Goal: Task Accomplishment & Management: Use online tool/utility

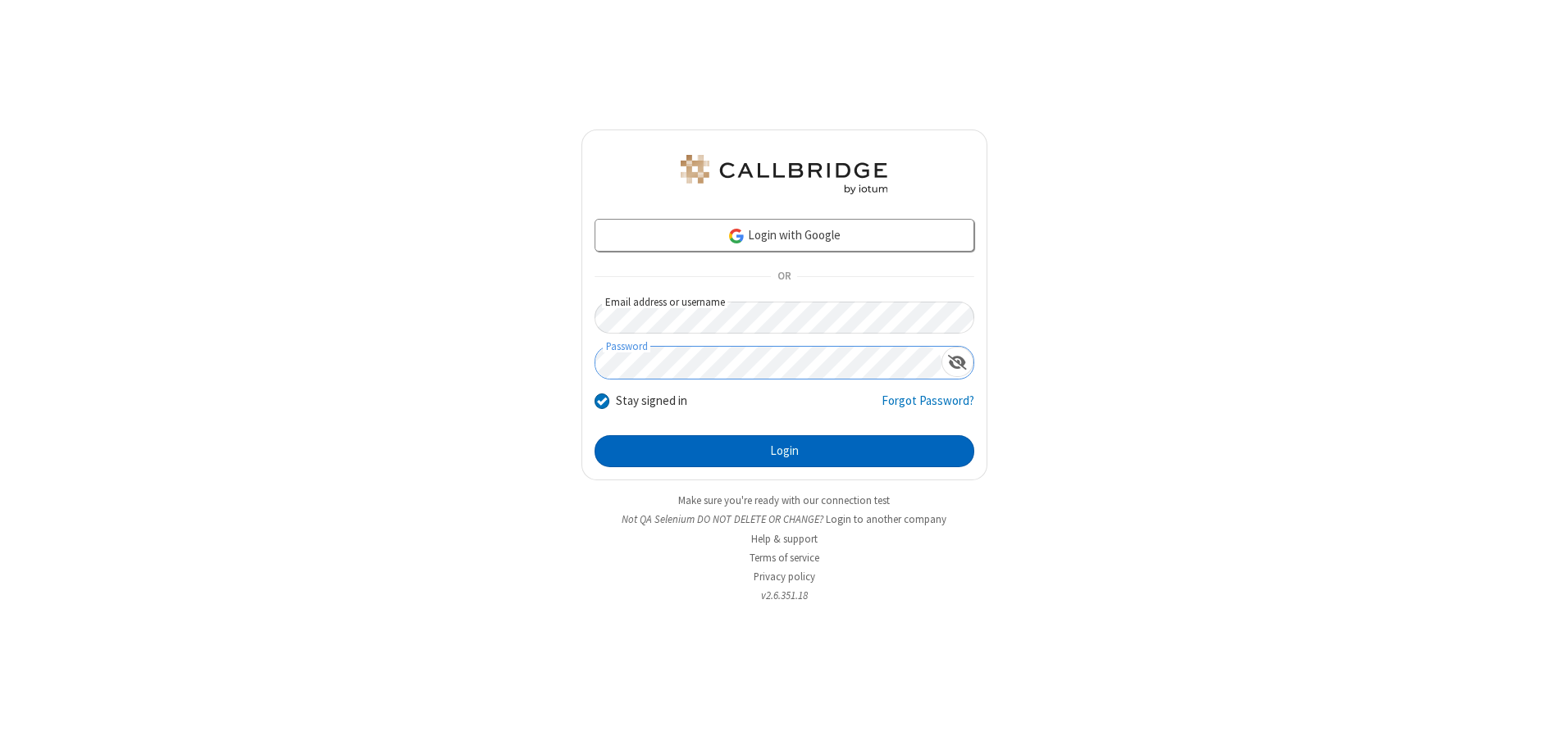
click at [784, 451] on button "Login" at bounding box center [784, 452] width 380 height 33
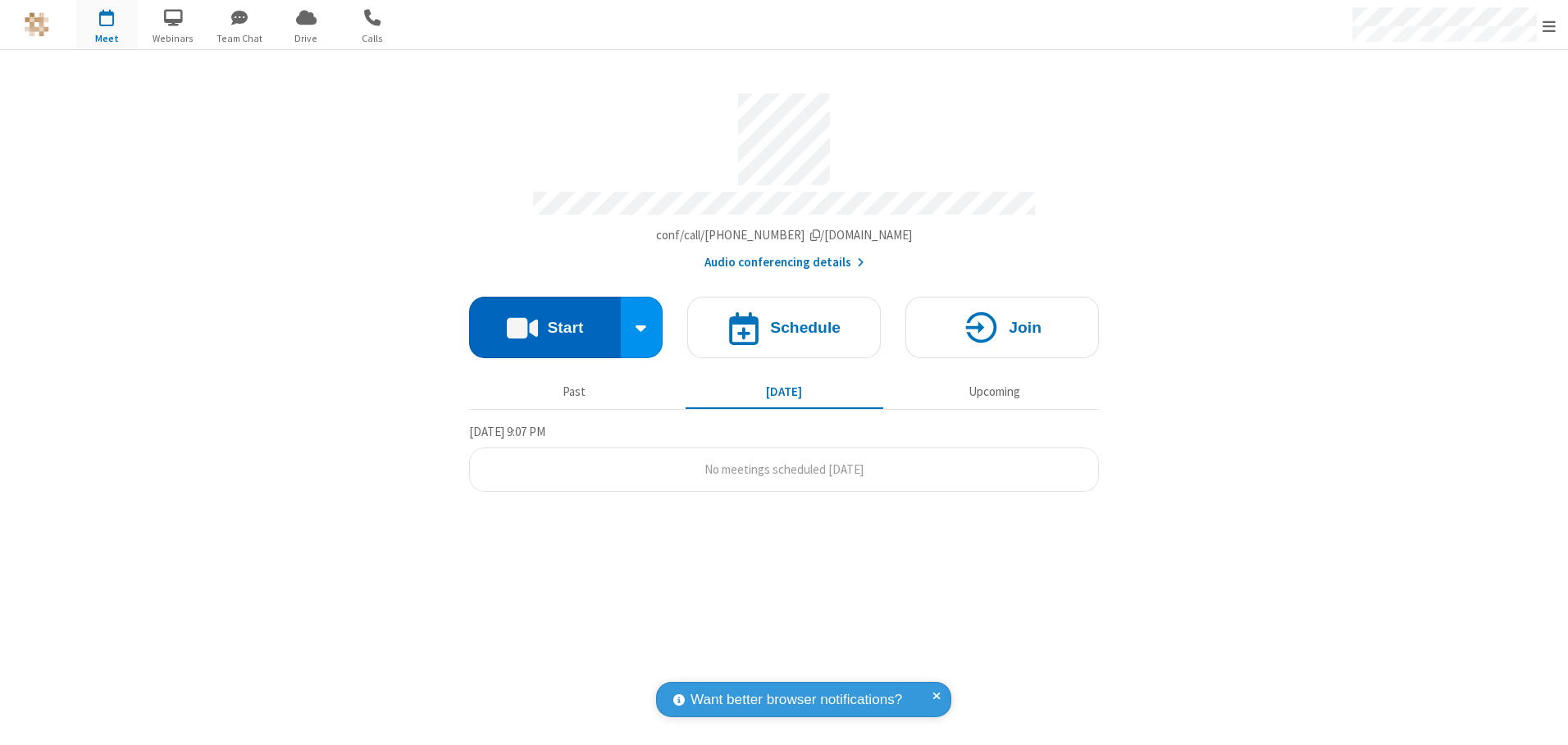
click at [545, 321] on button "Start" at bounding box center [545, 327] width 152 height 62
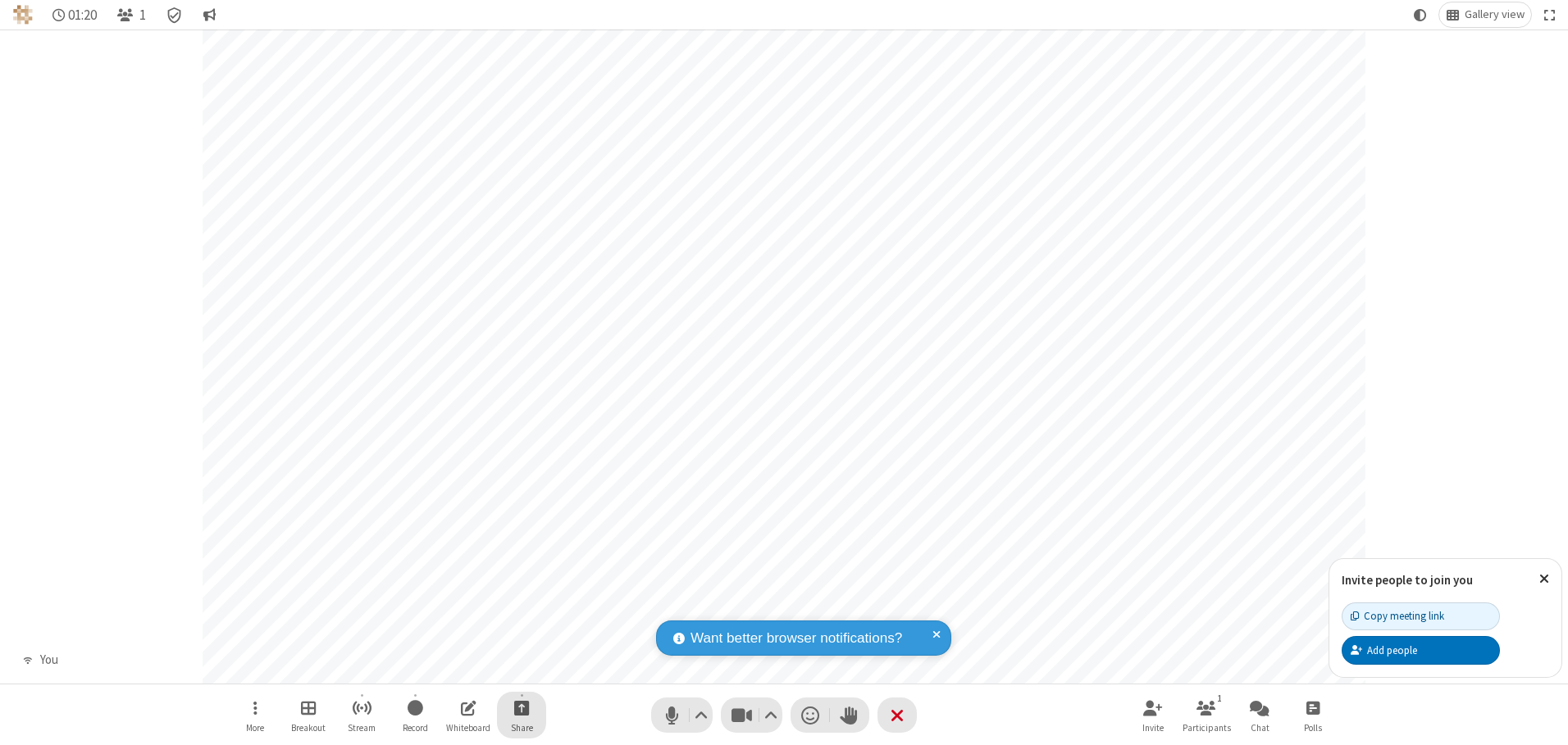
click at [522, 707] on span "Start sharing" at bounding box center [522, 708] width 16 height 21
click at [455, 668] on span "Share my screen" at bounding box center [455, 669] width 19 height 14
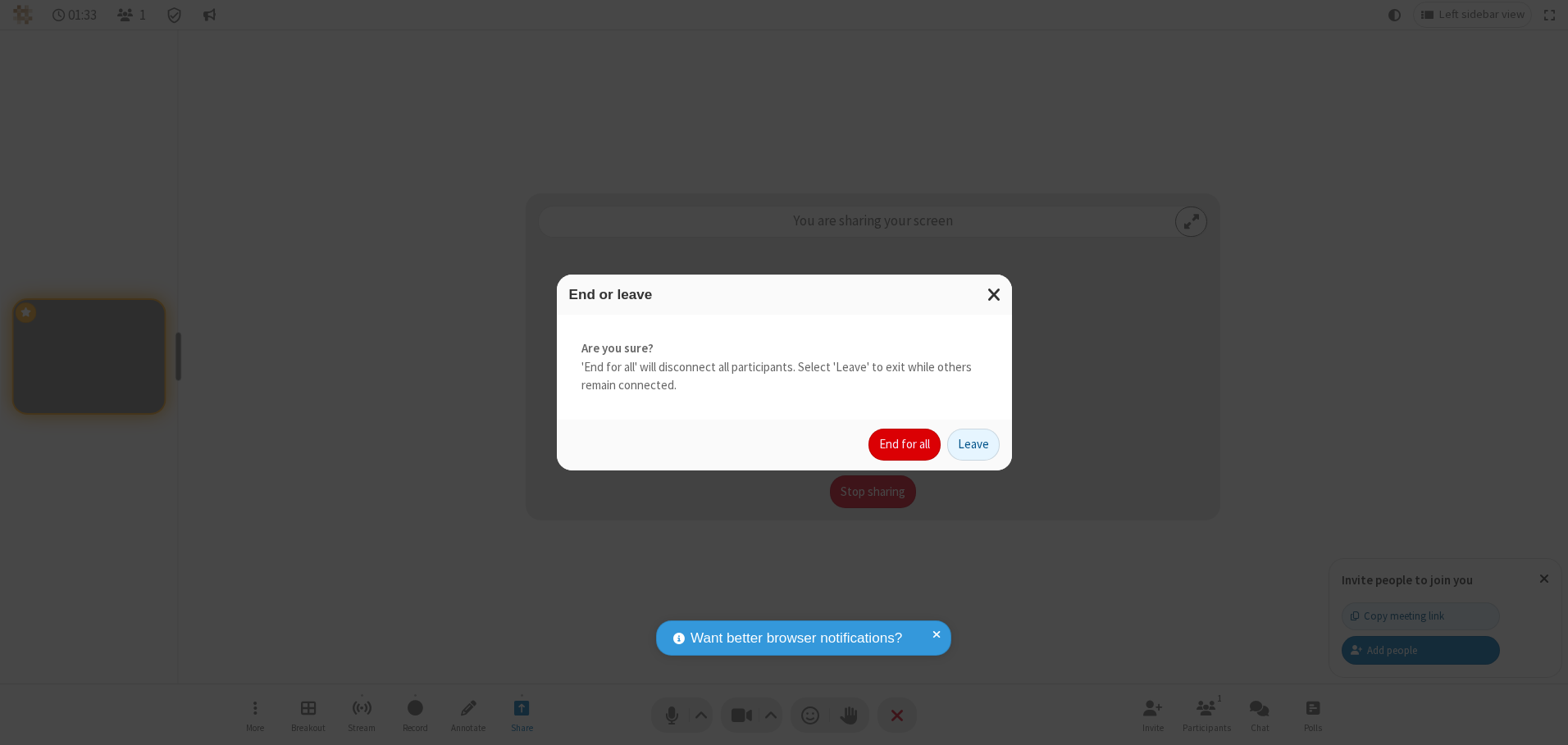
click at [905, 444] on button "End for all" at bounding box center [904, 445] width 73 height 33
